Goal: Information Seeking & Learning: Find specific fact

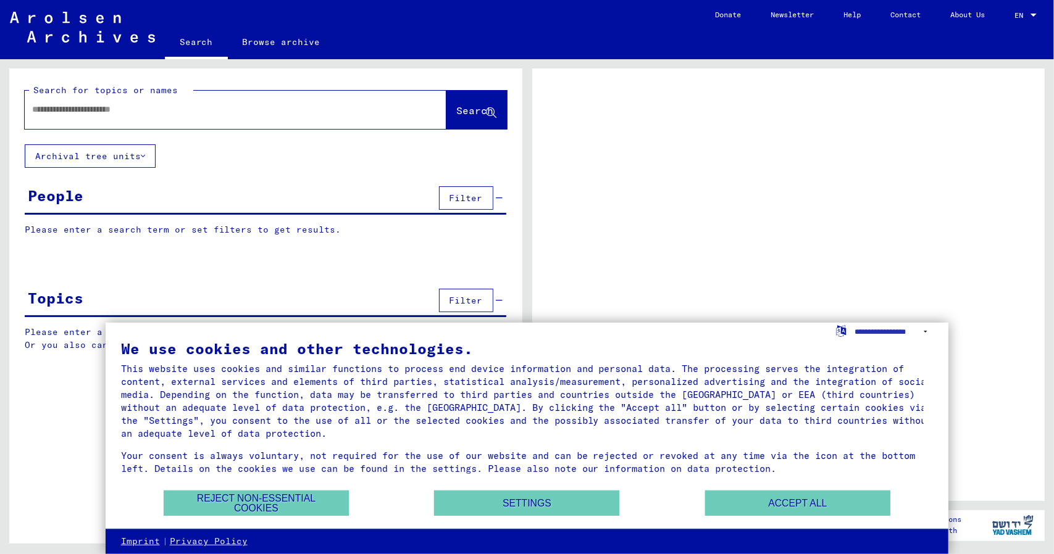
click at [196, 111] on input "text" at bounding box center [224, 109] width 385 height 13
click at [782, 508] on button "Accept all" at bounding box center [797, 503] width 185 height 25
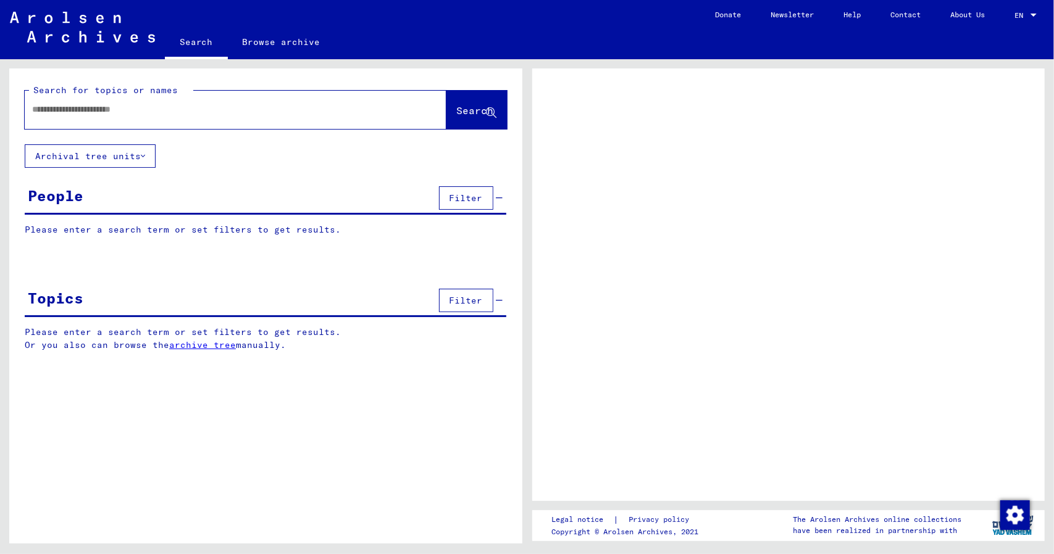
click at [149, 119] on div at bounding box center [221, 110] width 392 height 28
click at [149, 110] on input "text" at bounding box center [224, 109] width 385 height 13
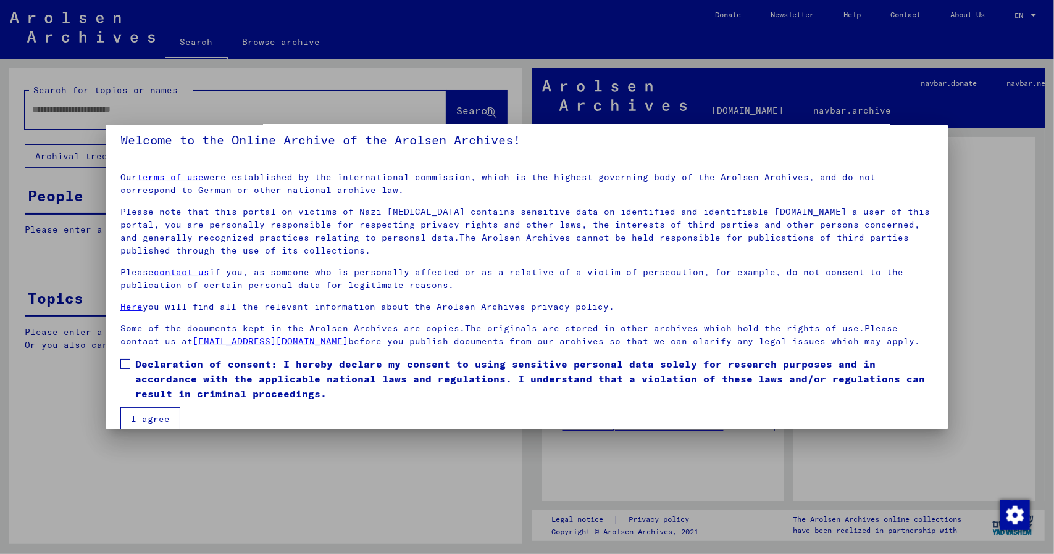
scroll to position [25, 0]
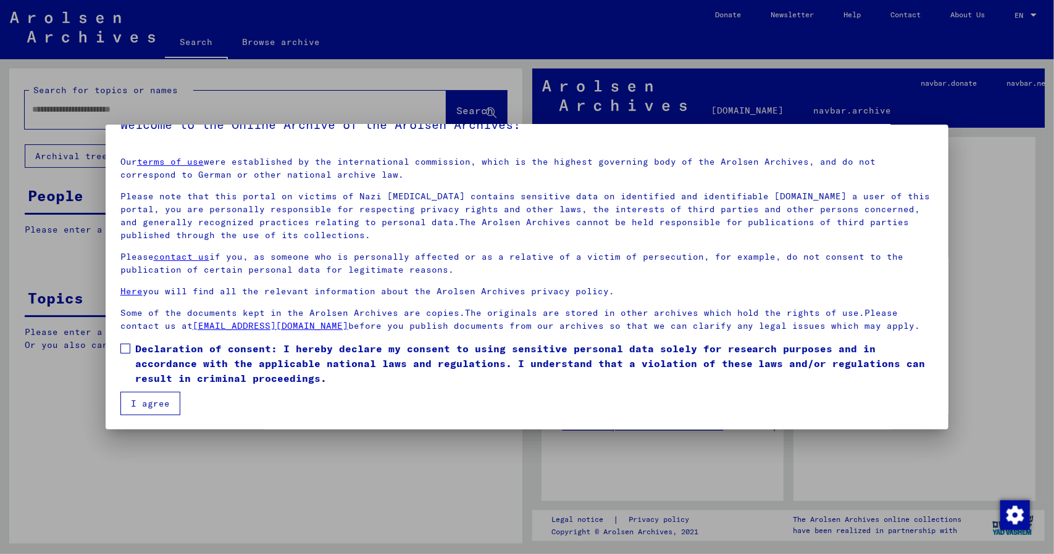
click at [153, 402] on button "I agree" at bounding box center [150, 403] width 60 height 23
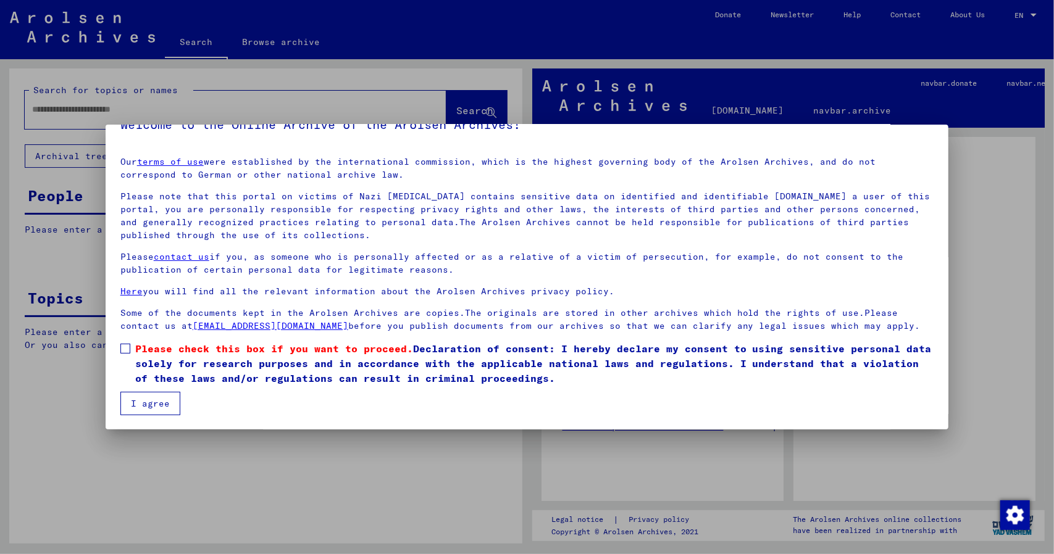
click at [119, 354] on mat-dialog-content "Our terms of use were established by the international commission, which is the…" at bounding box center [527, 281] width 843 height 269
click at [126, 352] on span at bounding box center [125, 349] width 10 height 10
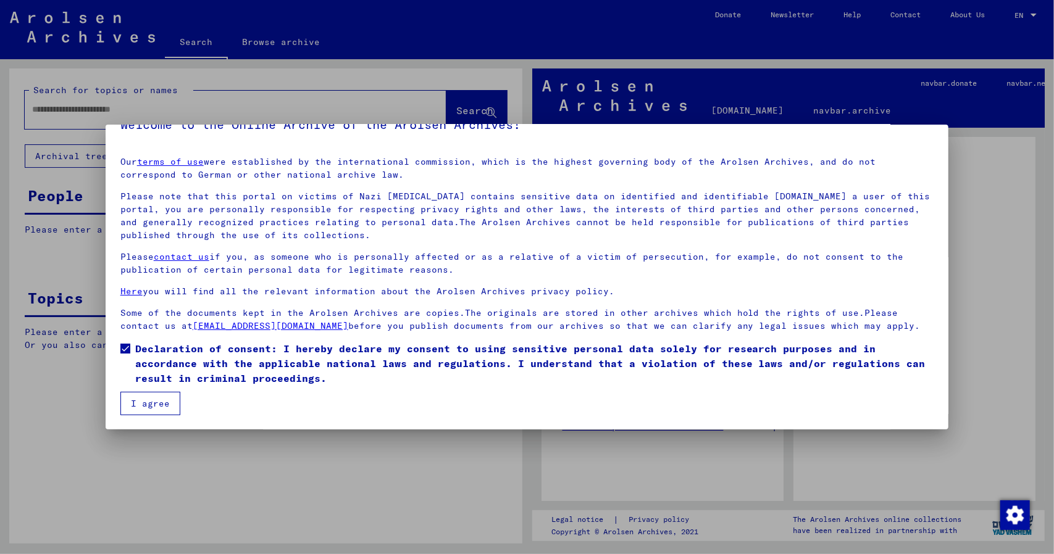
click at [143, 397] on button "I agree" at bounding box center [150, 403] width 60 height 23
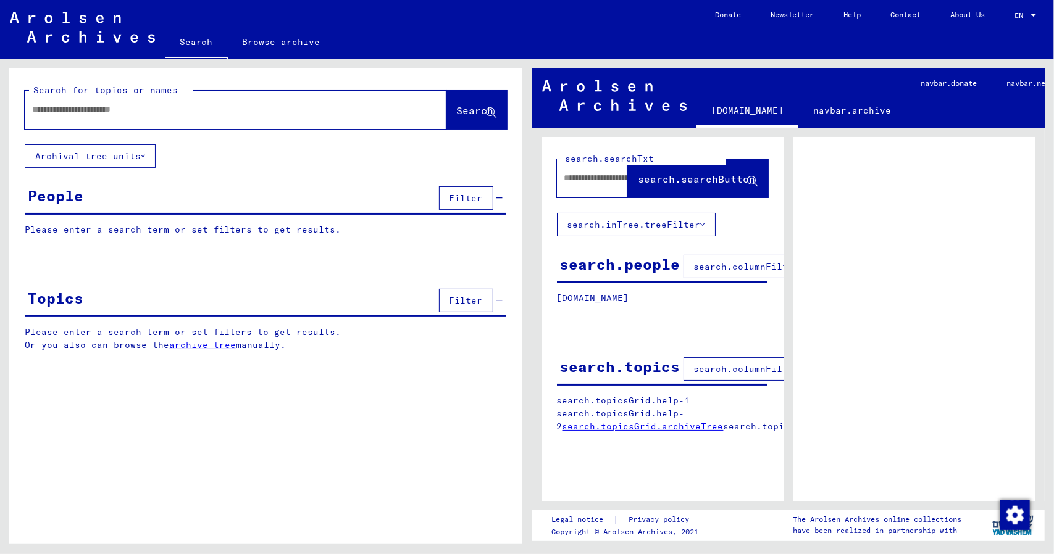
click at [98, 112] on input "text" at bounding box center [224, 109] width 385 height 13
type input "*"
click at [485, 103] on button "Search" at bounding box center [476, 110] width 61 height 38
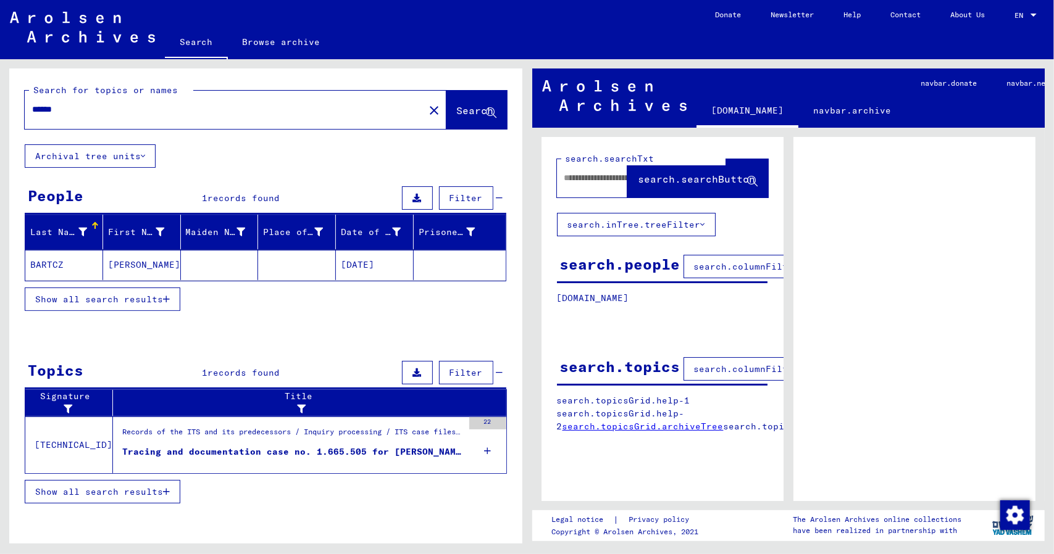
click at [150, 114] on input "******" at bounding box center [224, 109] width 385 height 13
click at [482, 114] on span "Search" at bounding box center [475, 110] width 37 height 12
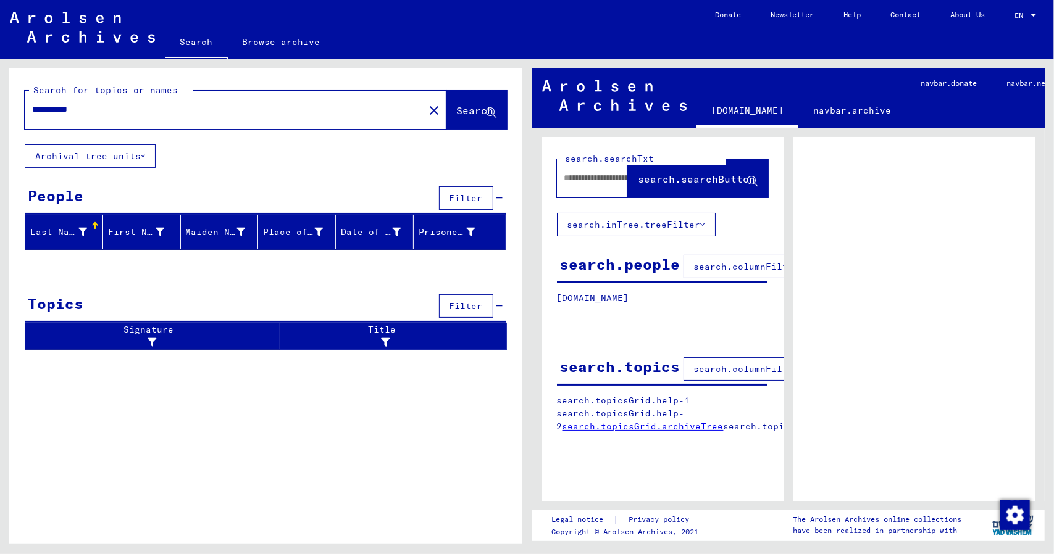
click at [74, 110] on input "**********" at bounding box center [224, 109] width 385 height 13
type input "**********"
click at [459, 112] on span "Search" at bounding box center [475, 110] width 37 height 12
